Goal: Register for event/course

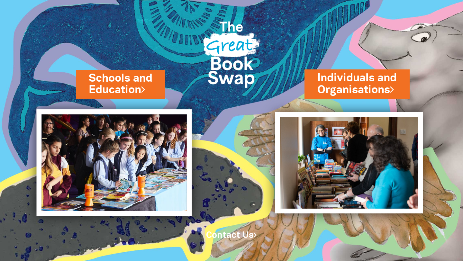
click at [124, 161] on img at bounding box center [114, 162] width 155 height 107
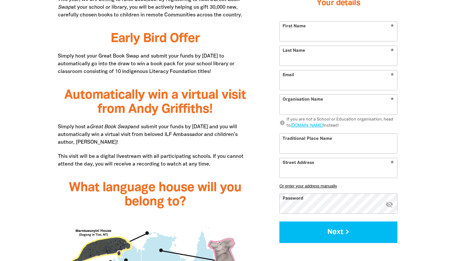
scroll to position [419, 0]
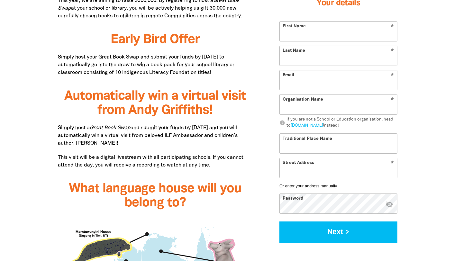
type input "tcurran@bne.catholic.edu.au"
click at [297, 34] on input "First Name" at bounding box center [338, 31] width 117 height 20
type input "[PERSON_NAME]"
type input "Curran"
type input "St Elizabeth's School"
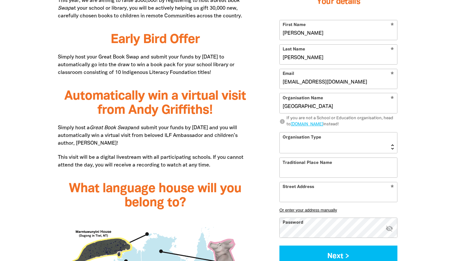
type input "55 Effingham St"
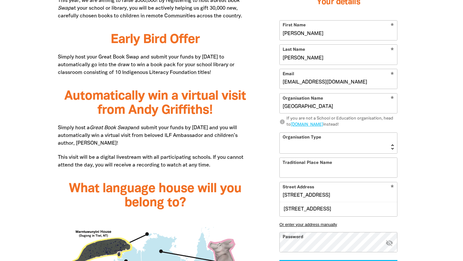
click at [394, 148] on select "Early Learning Primary School High School K-12 University or TAFE Community Lib…" at bounding box center [338, 142] width 117 height 21
select select "primary-school"
click at [280, 132] on select "Early Learning Primary School High School K-12 University or TAFE Community Lib…" at bounding box center [338, 142] width 117 height 21
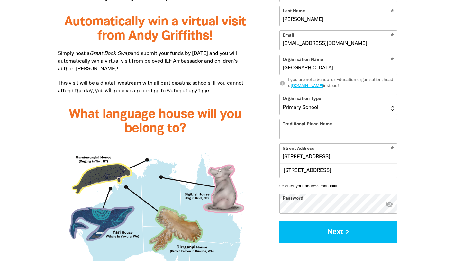
scroll to position [492, 0]
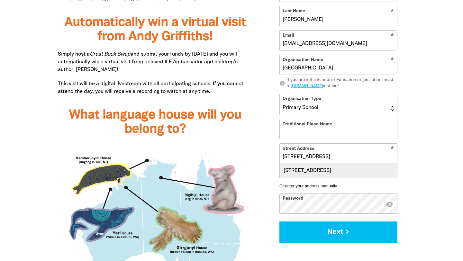
click at [361, 171] on div "55 Effingham Street, TARRAGINDI QLD 4121" at bounding box center [338, 171] width 117 height 14
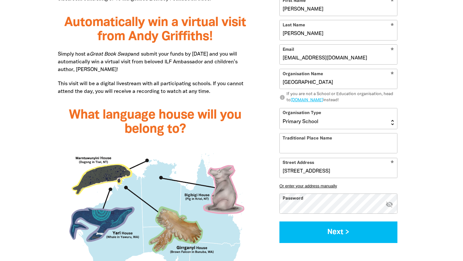
type input "55 Effingham Street, TARRAGINDI QLD 4121"
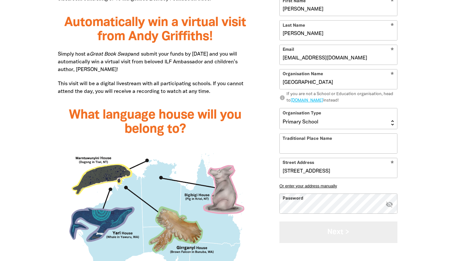
click at [335, 229] on button "Next >" at bounding box center [338, 232] width 118 height 22
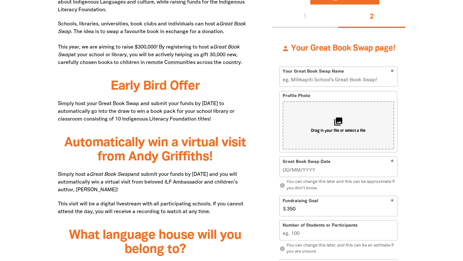
scroll to position [371, 0]
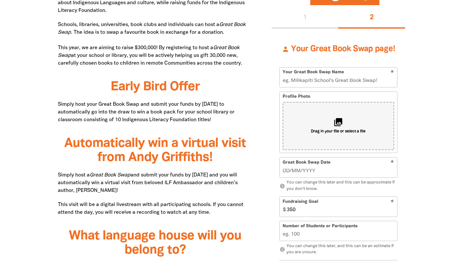
click at [292, 79] on input "Your Great Book Swap Name" at bounding box center [338, 78] width 117 height 20
type input "St Elizabeth's School Great Book Swap"
click at [352, 131] on span "Drag in your file or select a file" at bounding box center [338, 131] width 55 height 5
click at [337, 121] on icon "collections" at bounding box center [338, 122] width 11 height 11
type input "C:\fakepath\thumbnail_image001.jpeg"
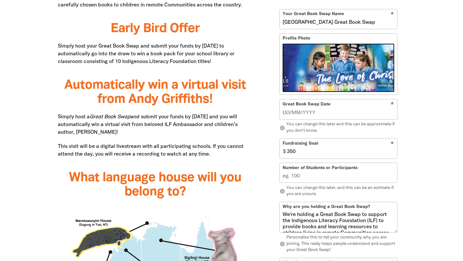
scroll to position [441, 0]
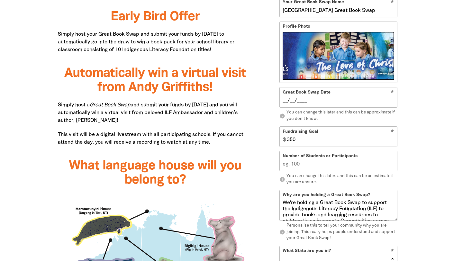
click at [288, 101] on input "__/__/____" at bounding box center [339, 100] width 112 height 7
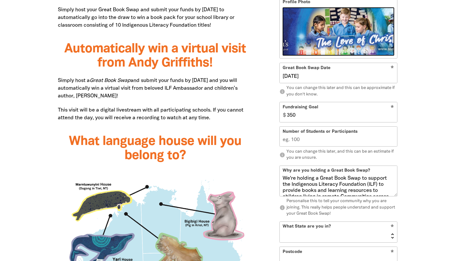
type input "03/09/2025"
type input "1"
click at [392, 140] on input "1" at bounding box center [338, 137] width 117 height 20
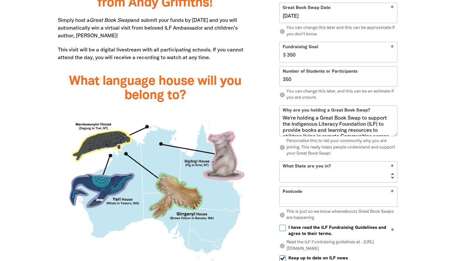
scroll to position [534, 0]
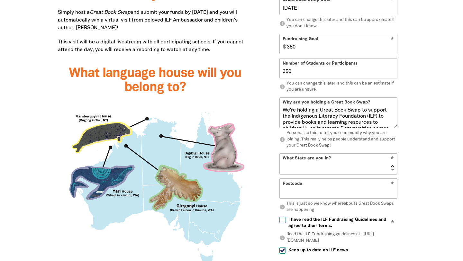
type input "350"
click at [394, 169] on select "NSW VIC QLD NT WA SA TAS ACT" at bounding box center [338, 164] width 117 height 21
select select "QLD"
click at [280, 154] on select "NSW VIC QLD NT WA SA TAS ACT" at bounding box center [338, 164] width 117 height 21
click at [315, 190] on input "Postcode" at bounding box center [338, 189] width 117 height 20
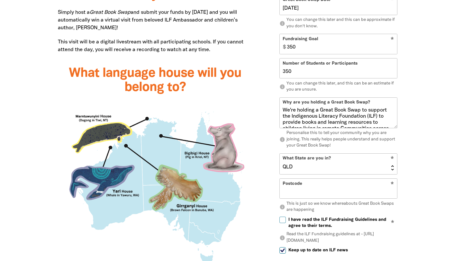
type input "4121"
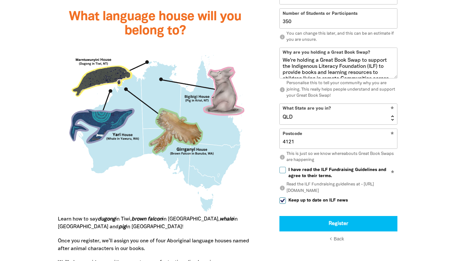
scroll to position [592, 0]
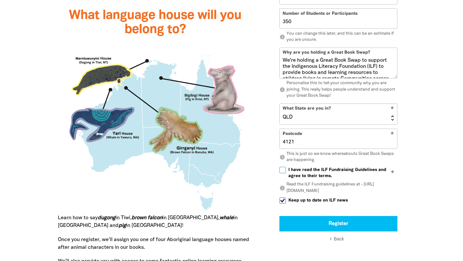
click at [284, 168] on input "I have read the ILF Fundraising Guidelines and agree to their terms." at bounding box center [282, 170] width 6 height 6
checkbox input "true"
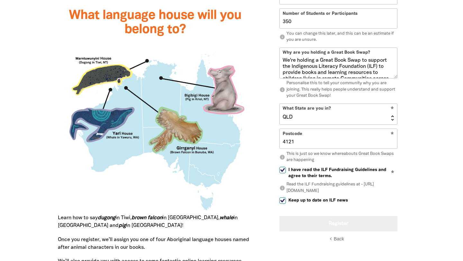
click at [339, 222] on button "Register" at bounding box center [338, 223] width 118 height 15
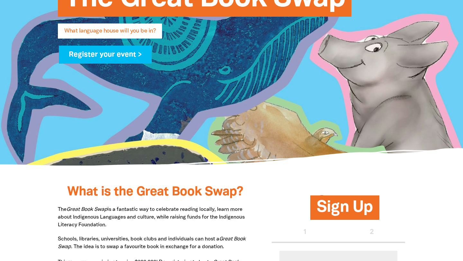
scroll to position [0, 0]
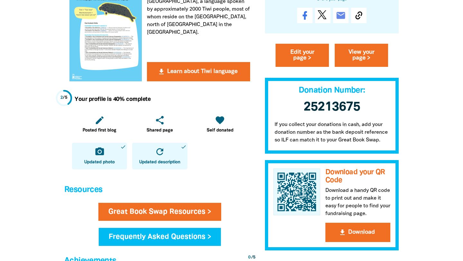
scroll to position [207, 0]
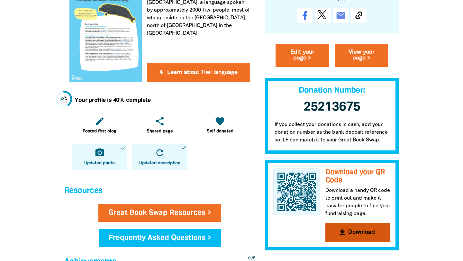
click at [366, 232] on button "get_app Download" at bounding box center [357, 232] width 65 height 19
click at [424, 163] on div at bounding box center [231, 147] width 463 height 650
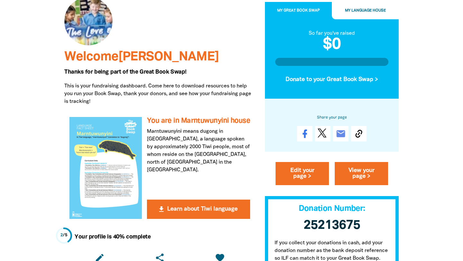
scroll to position [66, 0]
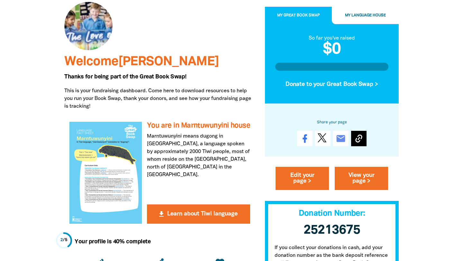
click at [358, 140] on icon at bounding box center [358, 139] width 7 height 8
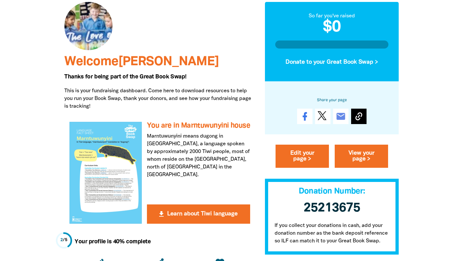
click at [357, 114] on icon at bounding box center [358, 117] width 7 height 8
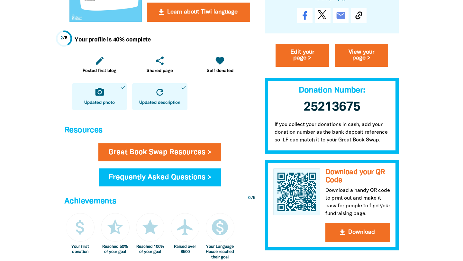
scroll to position [285, 0]
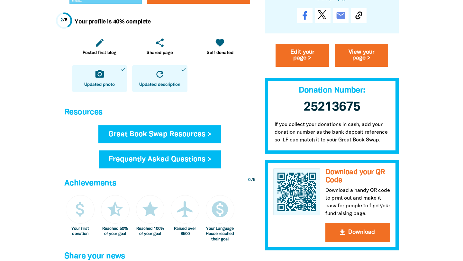
click at [167, 129] on link "Great Book Swap Resources >" at bounding box center [159, 134] width 123 height 18
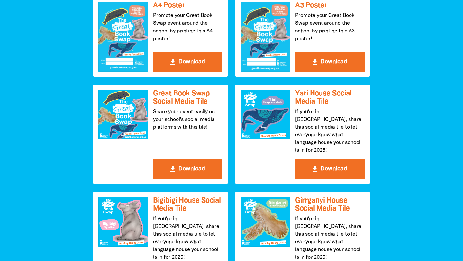
scroll to position [719, 0]
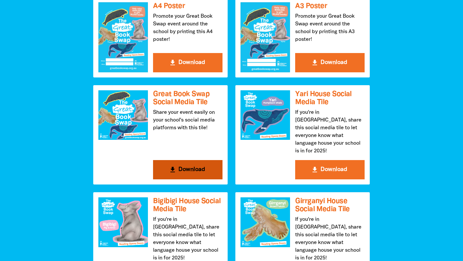
click at [176, 166] on icon "get_app" at bounding box center [173, 170] width 8 height 8
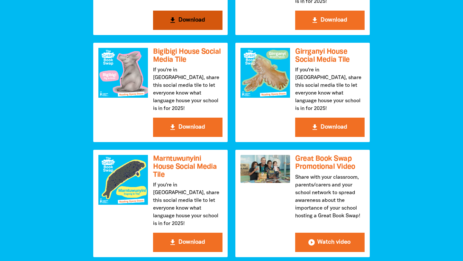
scroll to position [857, 0]
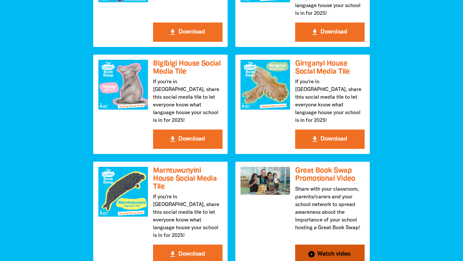
click at [315, 250] on icon "play_circle_filled" at bounding box center [312, 254] width 8 height 8
